Goal: Transaction & Acquisition: Purchase product/service

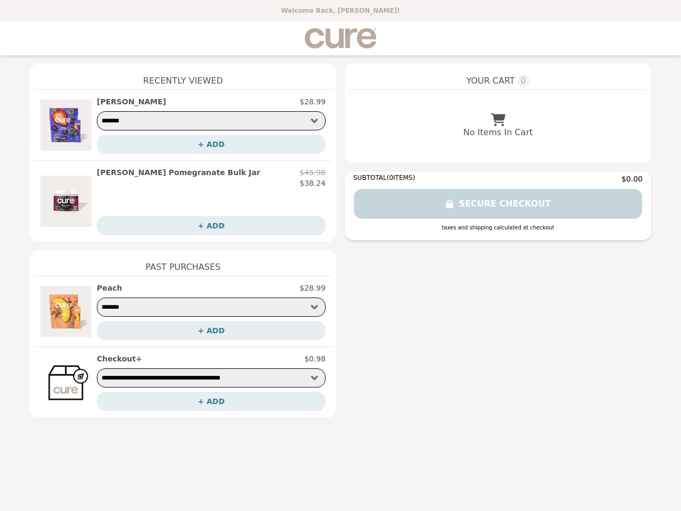
click at [66, 125] on img at bounding box center [65, 124] width 51 height 57
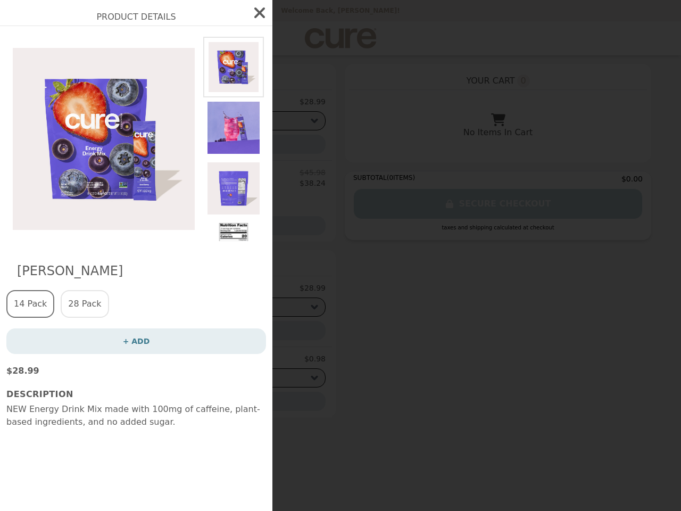
click at [211, 144] on div "Product Details Acai [PERSON_NAME] 14 Pack 28 Pack + ADD $28.99 Description NEW…" at bounding box center [340, 255] width 681 height 511
click at [66, 201] on img at bounding box center [103, 139] width 195 height 204
